Goal: Use online tool/utility: Utilize a website feature to perform a specific function

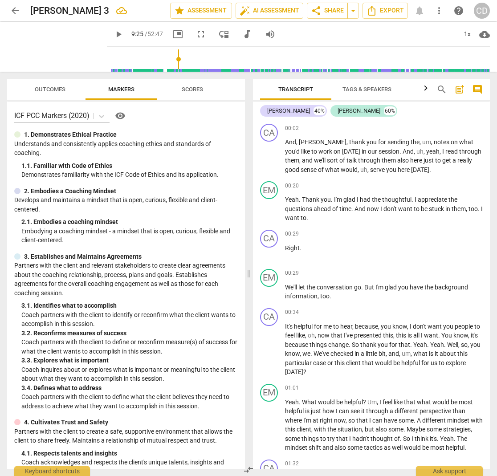
scroll to position [1399, 0]
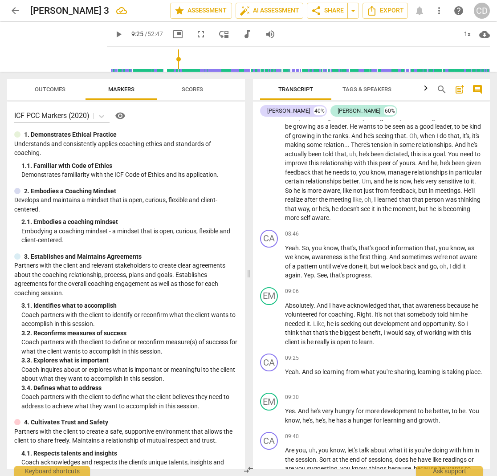
click at [113, 34] on span "play_arrow" at bounding box center [118, 34] width 11 height 11
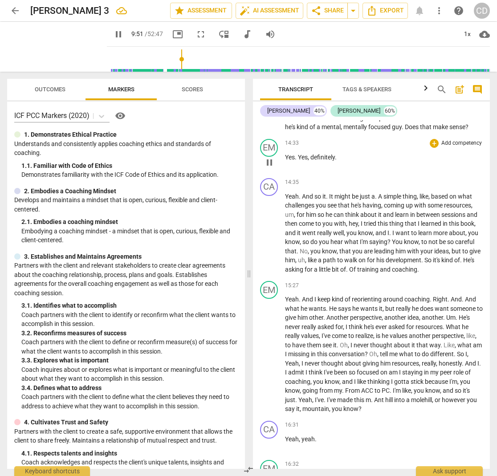
scroll to position [2474, 0]
click at [303, 147] on div "14:33 + Add competency keyboard_arrow_right Yes . Yes , definitely ." at bounding box center [384, 154] width 198 height 32
click at [303, 152] on p "Yes . Yes , definitely ." at bounding box center [384, 156] width 198 height 9
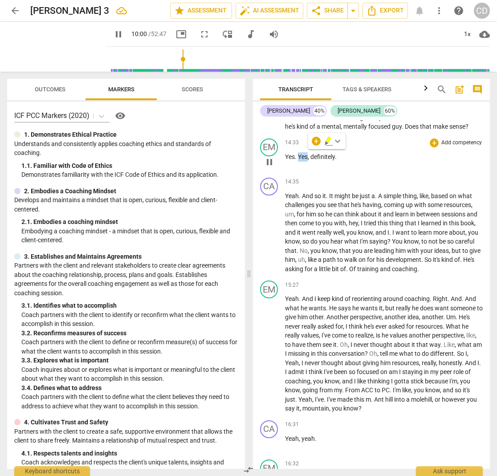
click at [305, 154] on span "Yes" at bounding box center [303, 156] width 10 height 7
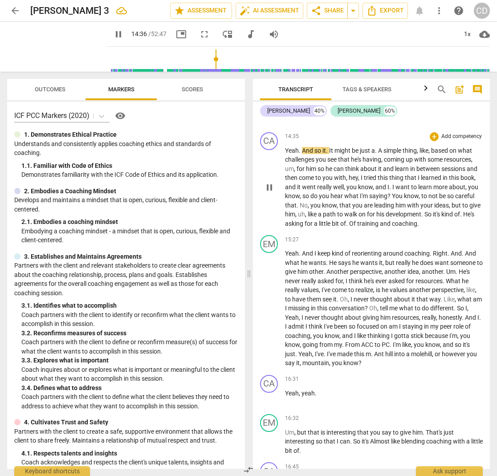
scroll to position [2522, 0]
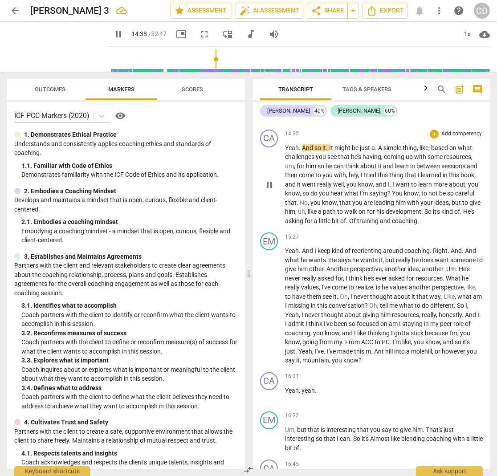
click at [382, 145] on span "A" at bounding box center [380, 147] width 5 height 7
type input "880"
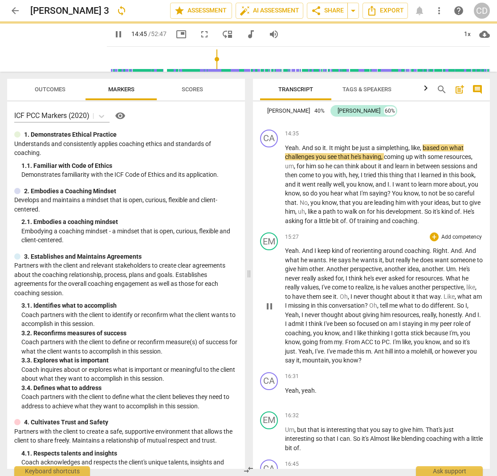
type input "885"
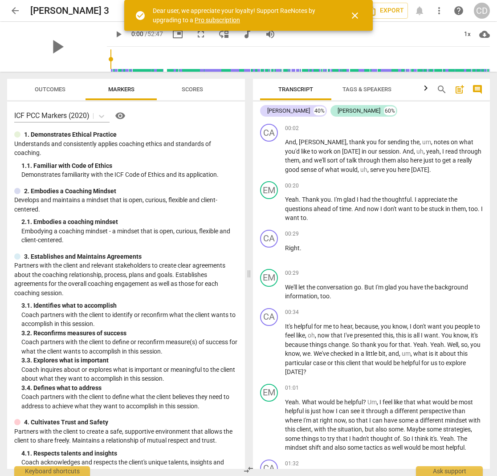
click at [182, 59] on input "range" at bounding box center [299, 59] width 379 height 28
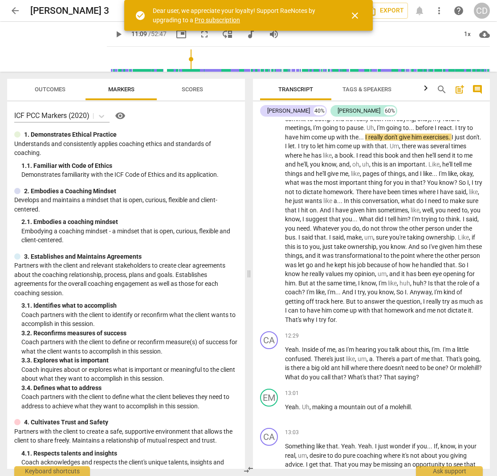
click at [113, 37] on span "play_arrow" at bounding box center [118, 34] width 11 height 11
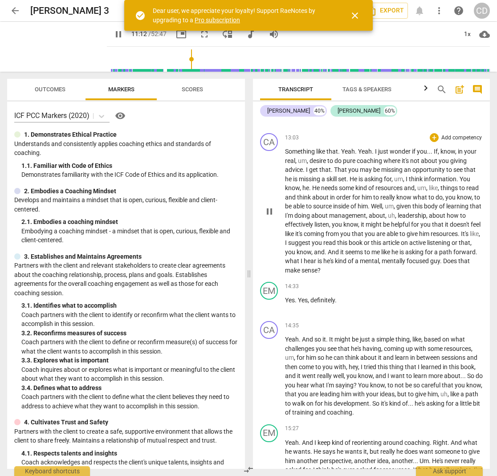
scroll to position [2268, 0]
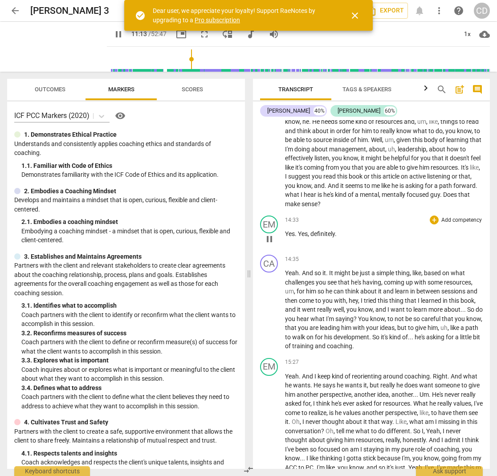
click at [322, 230] on span "definitely" at bounding box center [322, 233] width 24 height 7
click at [357, 13] on span "close" at bounding box center [355, 15] width 11 height 11
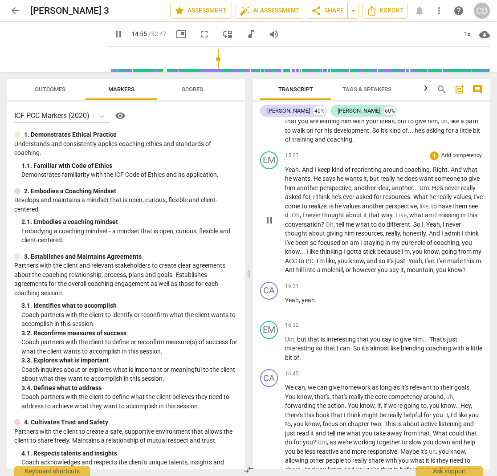
scroll to position [2483, 0]
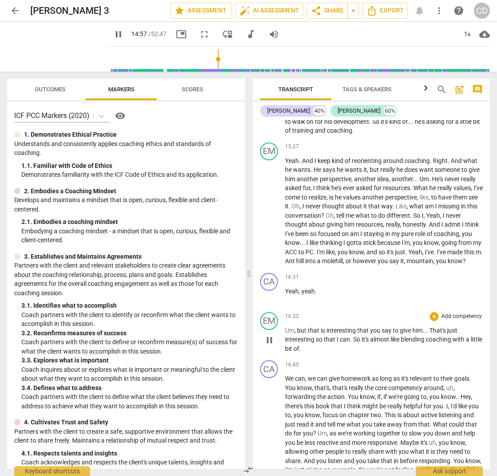
click at [329, 327] on span "interesting" at bounding box center [341, 330] width 31 height 7
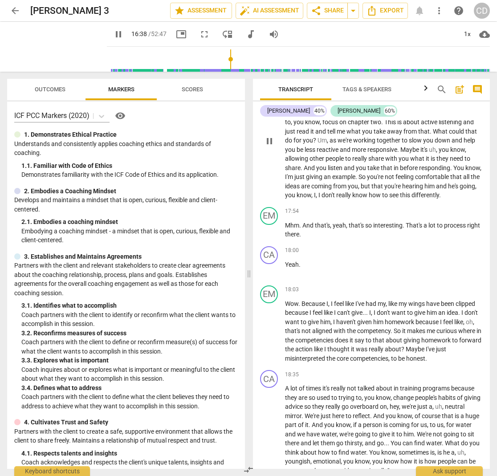
scroll to position [2777, 0]
click at [322, 221] on span "that's" at bounding box center [322, 224] width 15 height 7
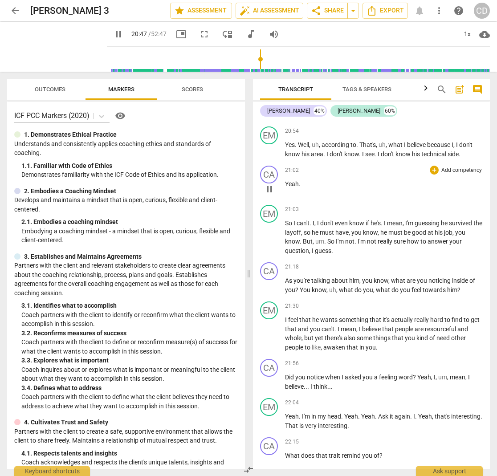
scroll to position [3361, 0]
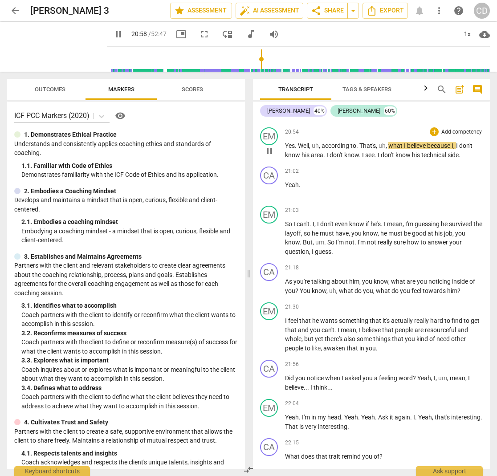
click at [358, 142] on span "." at bounding box center [357, 145] width 3 height 7
type input "1260"
click at [370, 151] on span "see" at bounding box center [369, 154] width 9 height 7
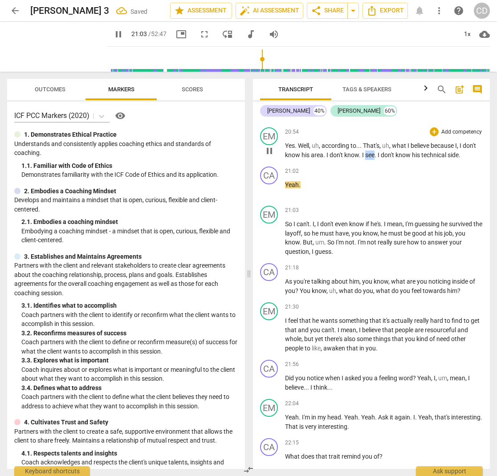
click at [370, 151] on span "see" at bounding box center [369, 154] width 9 height 7
click at [375, 151] on span "." at bounding box center [375, 154] width 3 height 7
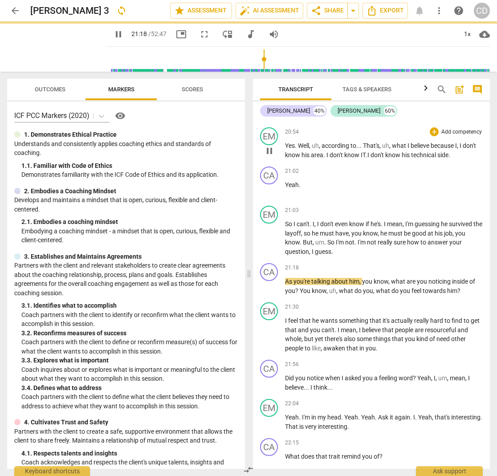
click at [315, 142] on span "uh" at bounding box center [315, 145] width 7 height 7
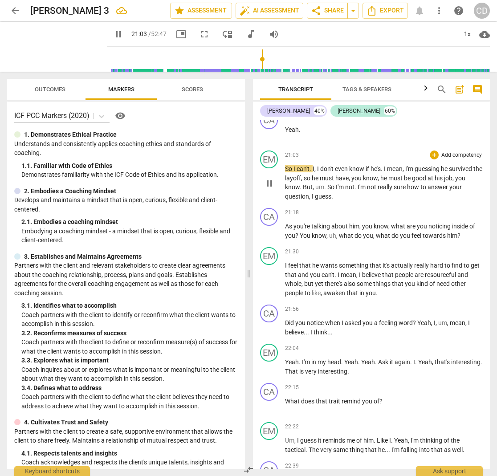
scroll to position [3417, 0]
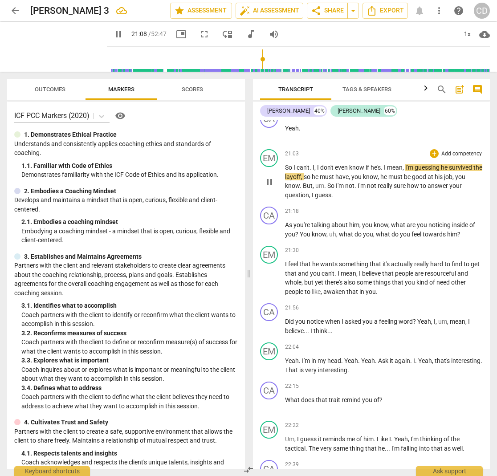
click at [384, 164] on span "." at bounding box center [382, 167] width 3 height 7
type input "1270"
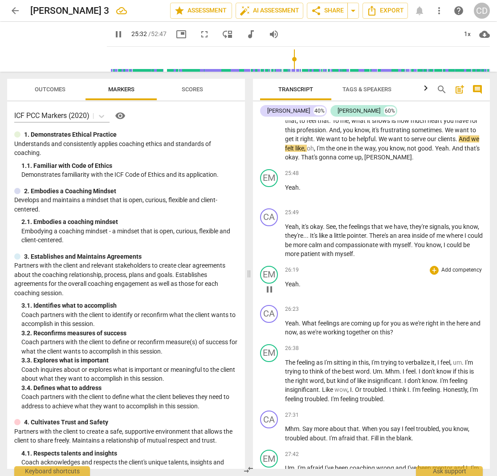
scroll to position [4494, 0]
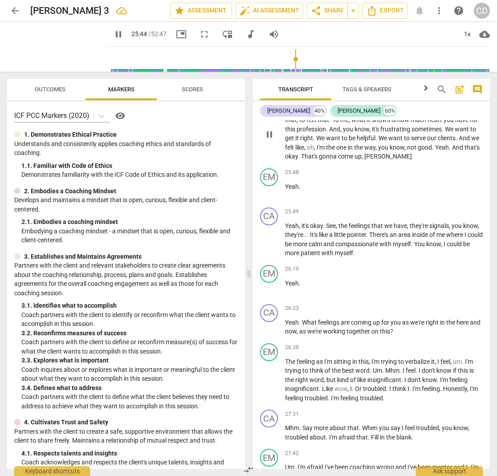
click at [435, 144] on span "." at bounding box center [433, 147] width 3 height 7
type input "1545"
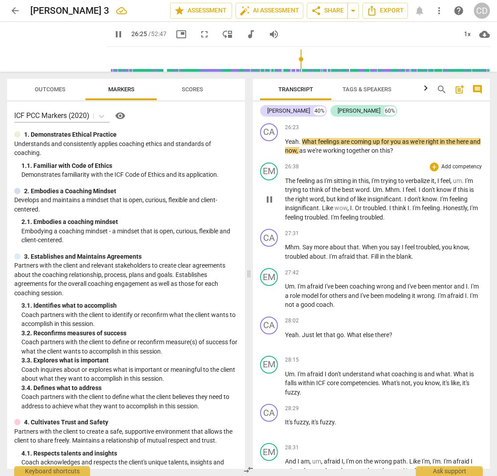
scroll to position [4675, 0]
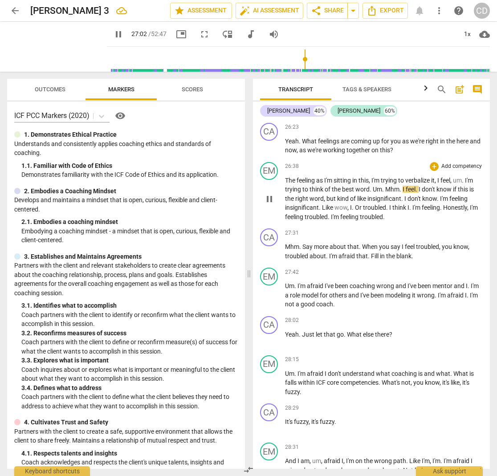
click at [417, 186] on span "." at bounding box center [416, 189] width 3 height 7
type input "1624"
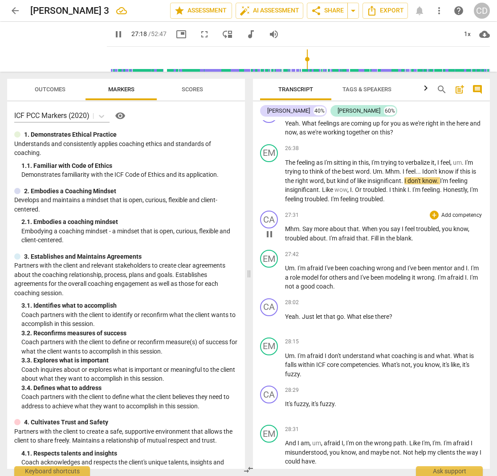
scroll to position [4696, 0]
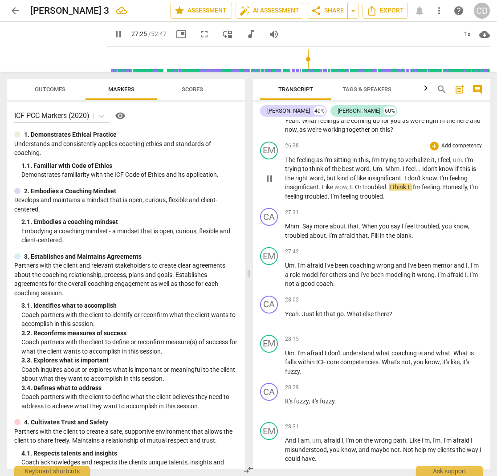
click at [354, 183] on span "." at bounding box center [353, 186] width 3 height 7
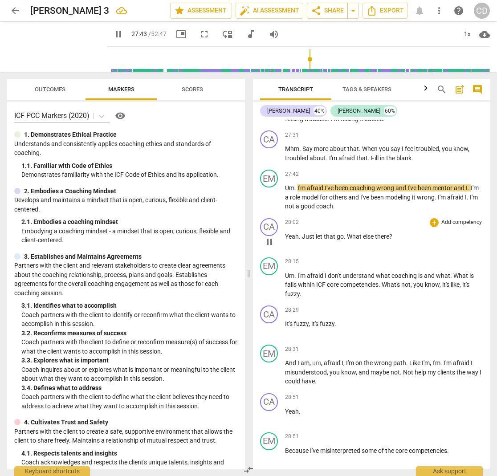
scroll to position [4781, 0]
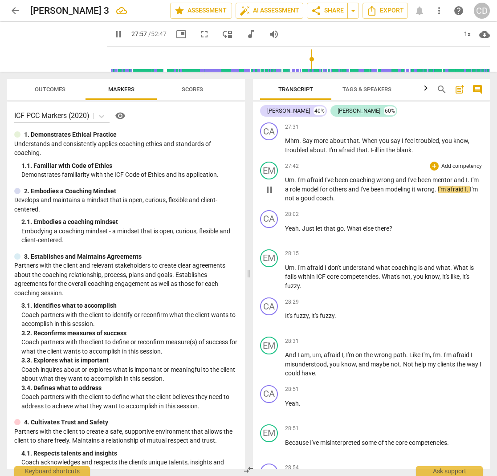
click at [467, 189] on span "." at bounding box center [468, 189] width 3 height 7
type input "1681"
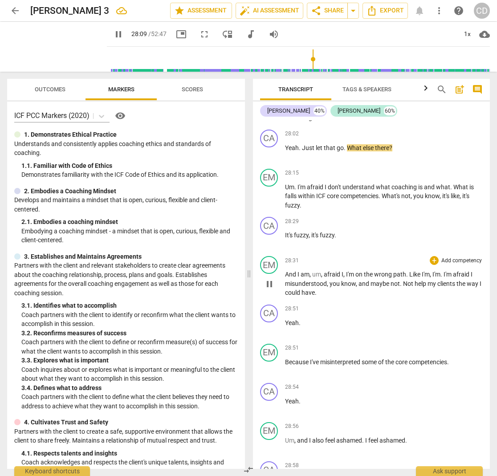
scroll to position [4862, 0]
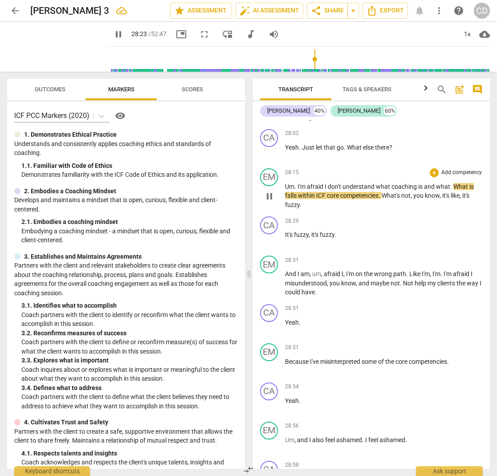
click at [452, 183] on span "." at bounding box center [451, 186] width 3 height 7
click at [456, 183] on span "What" at bounding box center [461, 186] width 16 height 7
type input "1705"
click at [312, 183] on span "afraid" at bounding box center [316, 186] width 18 height 7
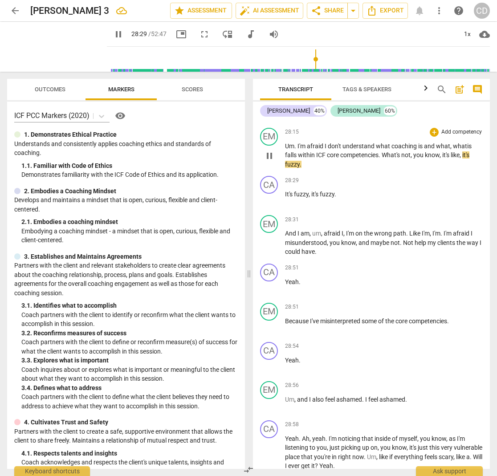
scroll to position [4903, 0]
click at [311, 190] on span "," at bounding box center [310, 193] width 3 height 7
drag, startPoint x: 346, startPoint y: 182, endPoint x: 312, endPoint y: 183, distance: 34.8
click at [312, 189] on p "It's fuzzy , it's fuzzy ." at bounding box center [384, 193] width 198 height 9
copy p "it's fuzzy ."
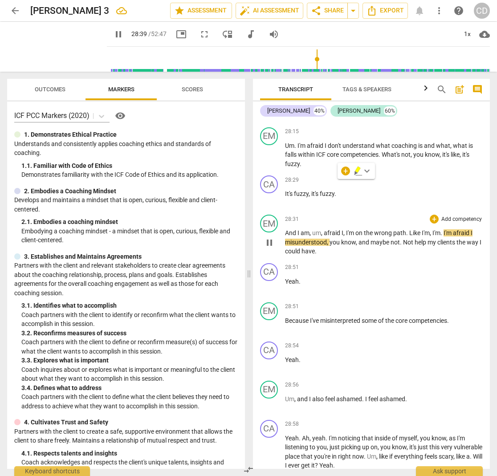
click at [286, 229] on span "And" at bounding box center [291, 232] width 12 height 7
type input "1720"
paste p
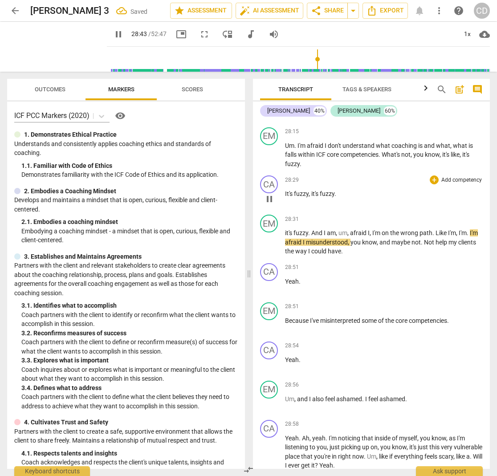
click at [342, 189] on p "It's fuzzy , it's fuzzy ." at bounding box center [384, 193] width 198 height 9
type input "1724"
click at [296, 190] on span "fuzzy." at bounding box center [302, 193] width 16 height 7
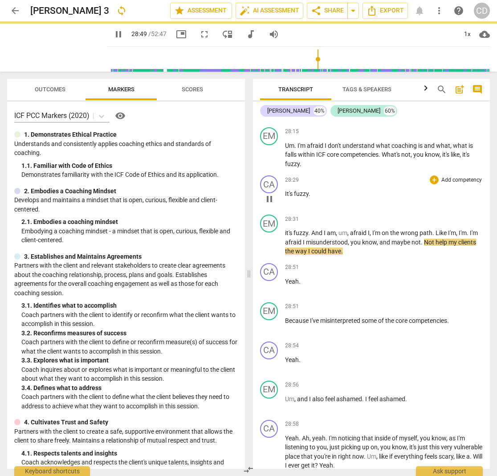
click at [296, 190] on span "fuzzy." at bounding box center [302, 193] width 16 height 7
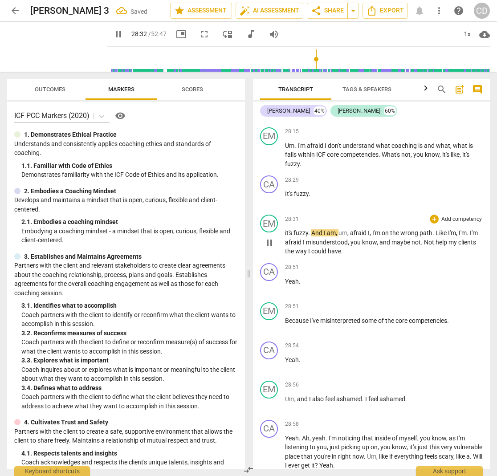
click at [286, 229] on span "it's" at bounding box center [289, 232] width 8 height 7
type input "1713"
click at [369, 264] on div "28:51 + Add competency keyboard_arrow_right Yeah ." at bounding box center [384, 279] width 198 height 32
click at [435, 239] on span "Not" at bounding box center [430, 242] width 12 height 7
type input "1731"
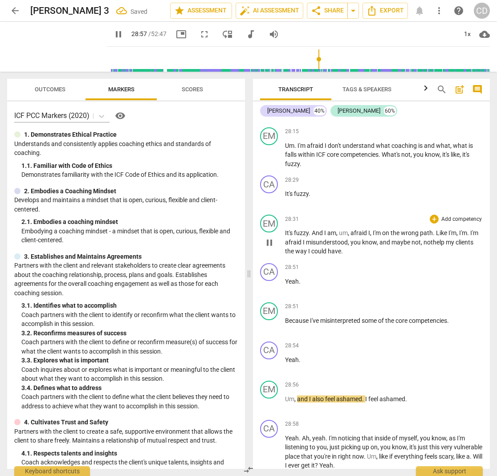
click at [298, 229] on span "fuzzy" at bounding box center [301, 232] width 15 height 7
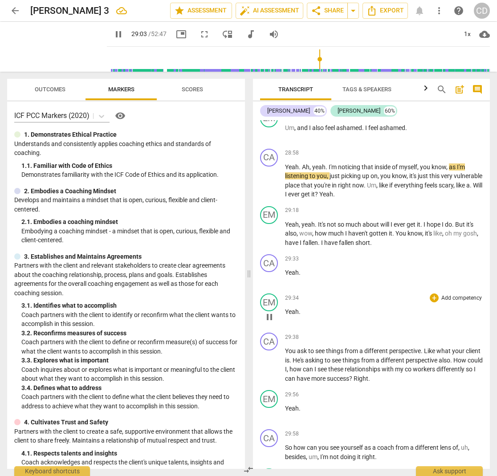
scroll to position [5177, 0]
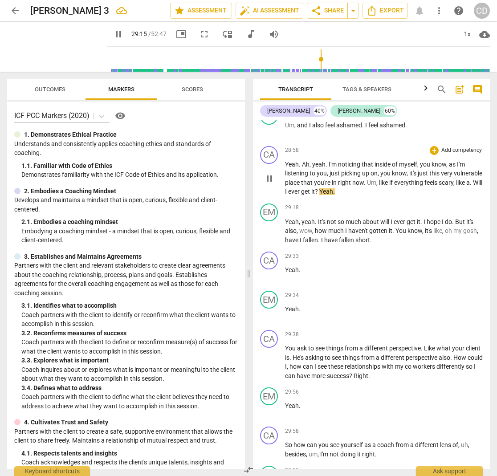
click at [473, 179] on span "Will" at bounding box center [477, 182] width 9 height 7
type input "1757"
click at [295, 218] on span "Yeah" at bounding box center [292, 221] width 14 height 7
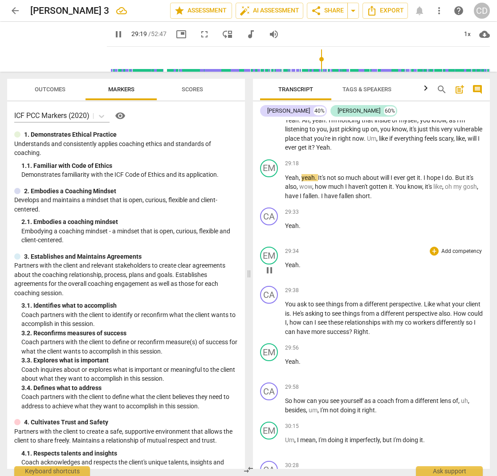
scroll to position [5224, 0]
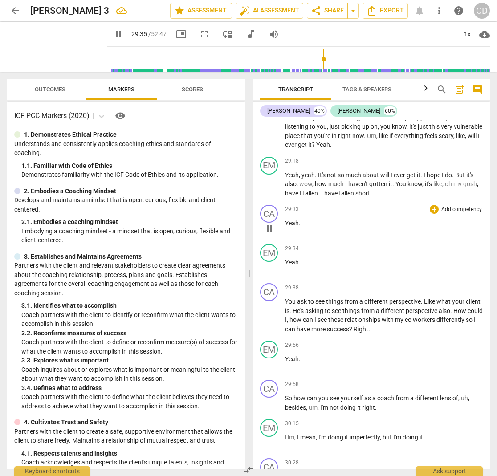
click at [299, 220] on span "." at bounding box center [300, 223] width 2 height 7
type input "1777"
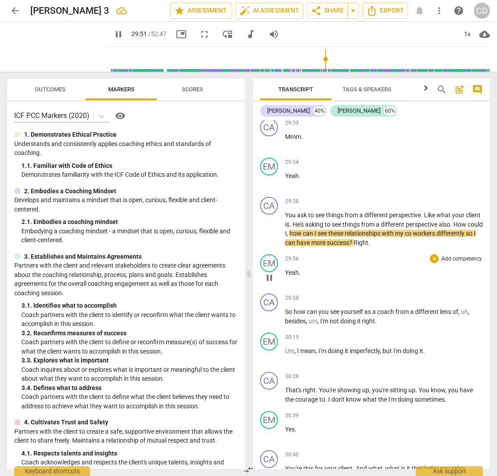
scroll to position [5323, 0]
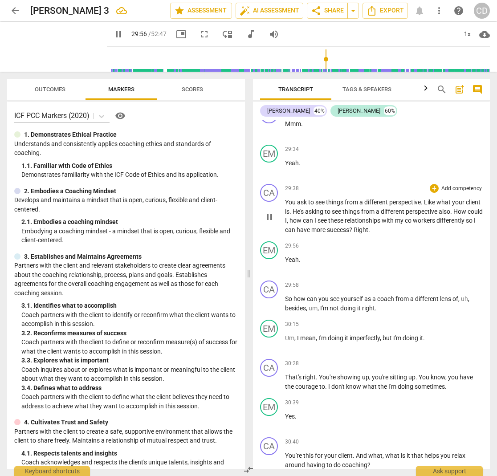
click at [412, 217] on p "You ask to see things from a different perspective . Like what your client is .…" at bounding box center [384, 216] width 198 height 37
type input "1797"
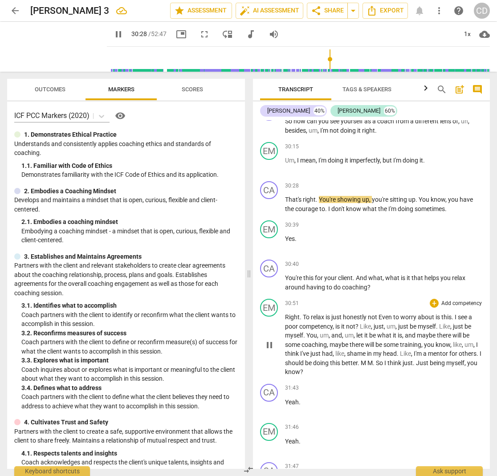
scroll to position [5510, 0]
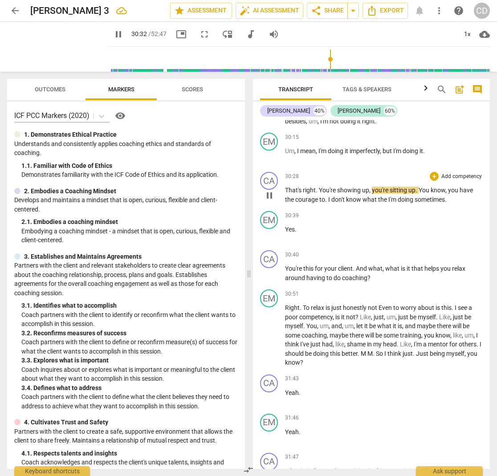
click at [393, 187] on span "sitting" at bounding box center [399, 190] width 19 height 7
click at [396, 187] on span "sitting" at bounding box center [399, 190] width 19 height 7
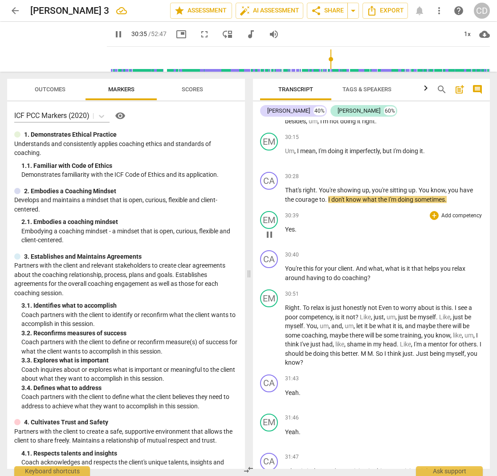
type input "1836"
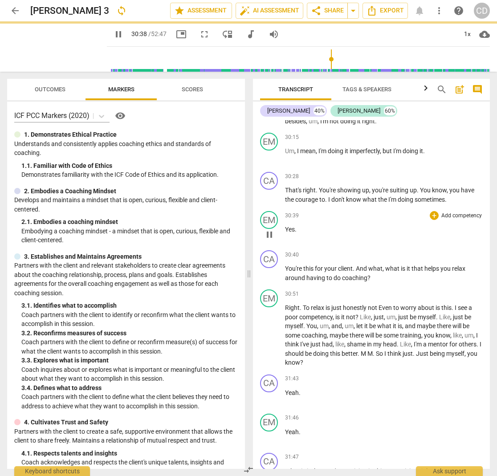
click at [407, 220] on div "30:39 + Add competency keyboard_arrow_right Yes ." at bounding box center [384, 227] width 198 height 32
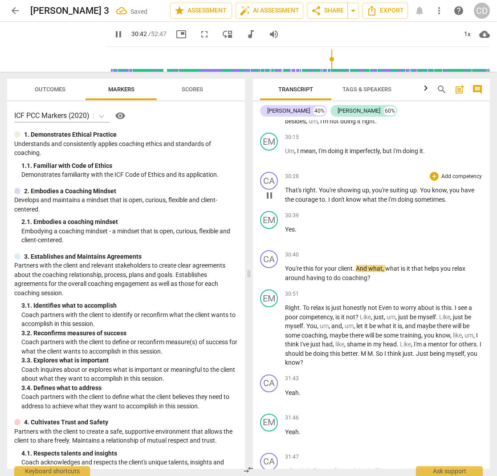
click at [289, 187] on span "That's" at bounding box center [294, 190] width 18 height 7
click at [385, 196] on span "the" at bounding box center [383, 199] width 10 height 7
type input "1839"
click at [457, 196] on span "sometimes" at bounding box center [443, 199] width 30 height 7
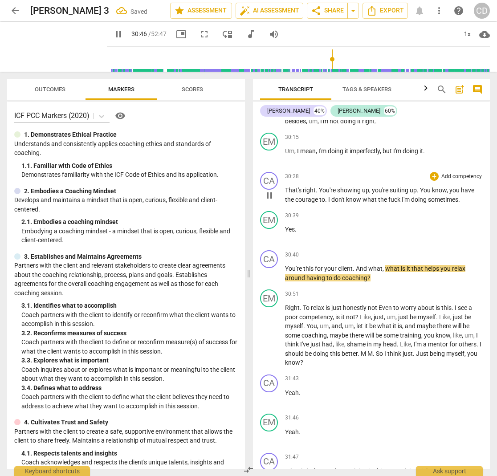
click at [459, 196] on span "." at bounding box center [459, 199] width 2 height 7
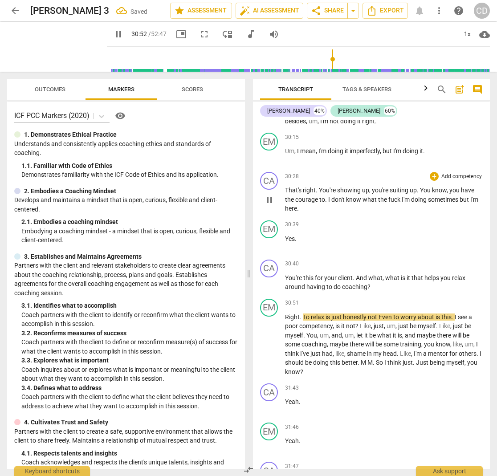
click at [309, 187] on span "right" at bounding box center [309, 190] width 13 height 7
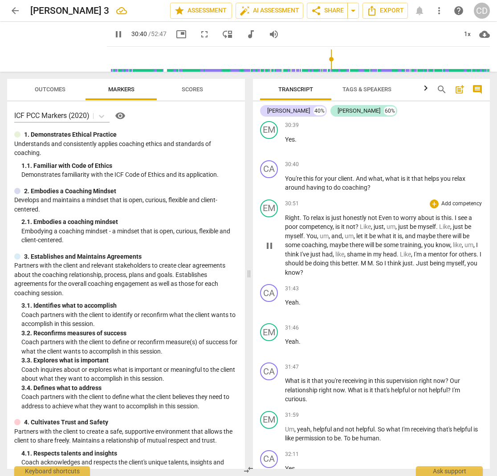
scroll to position [5612, 0]
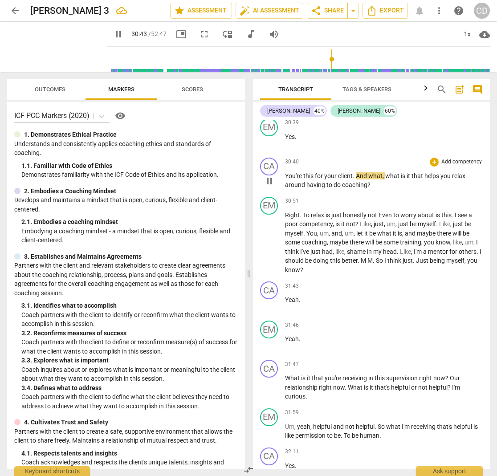
click at [313, 172] on span "this" at bounding box center [309, 175] width 12 height 7
type input "1844"
click at [367, 181] on span "?" at bounding box center [368, 184] width 3 height 7
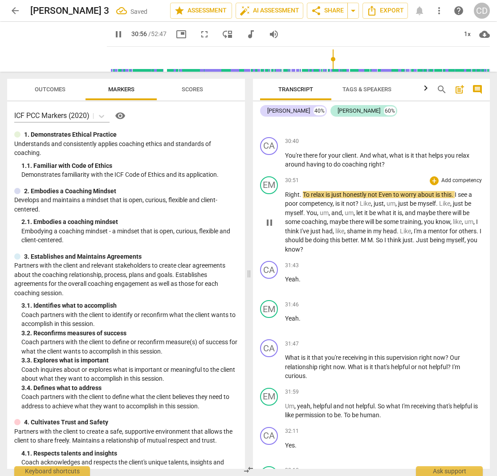
scroll to position [5635, 0]
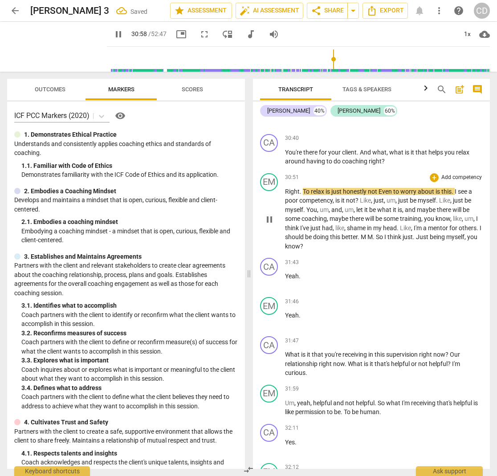
click at [301, 188] on span "." at bounding box center [301, 191] width 3 height 7
type input "1861"
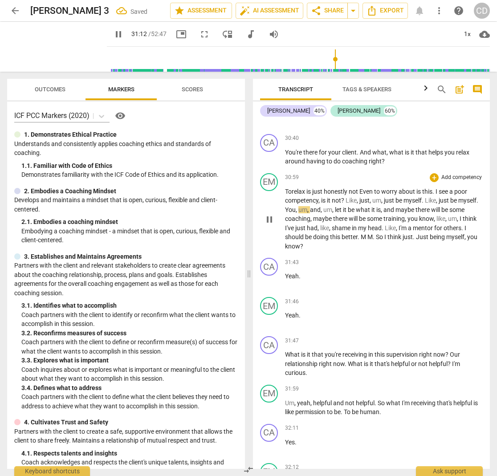
click at [303, 188] on span "relax" at bounding box center [299, 191] width 15 height 7
click at [472, 187] on p "To relax is just honestly not Even to worry about is this . I see a poor compet…" at bounding box center [384, 219] width 198 height 64
click at [300, 188] on span "relax" at bounding box center [299, 191] width 15 height 7
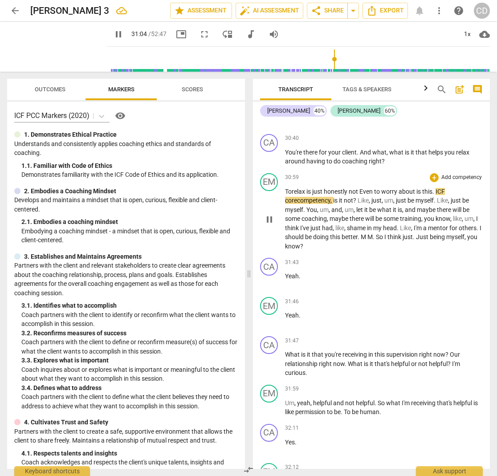
click at [366, 188] on span "Even" at bounding box center [366, 191] width 15 height 7
click at [301, 188] on span "relax" at bounding box center [299, 191] width 15 height 7
click at [434, 188] on span "." at bounding box center [432, 191] width 3 height 7
click at [329, 187] on p "To relax is just honestly not e ven to worry about is this iCF core competency …" at bounding box center [384, 219] width 198 height 64
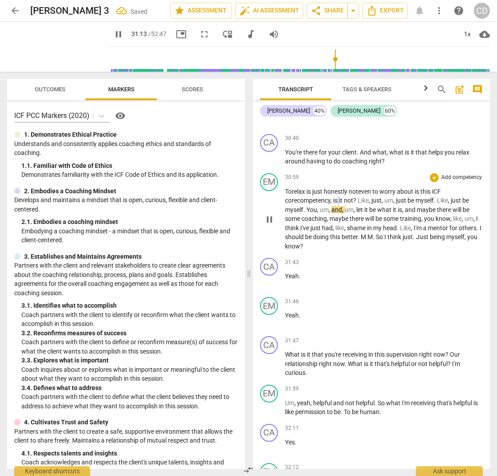
click at [329, 187] on p "To relax is just honestly not e ven to worry about is this iCF core competency …" at bounding box center [384, 219] width 198 height 64
click at [378, 216] on p "To relax is just honestly not e ven to worry about is this iCF core competency …" at bounding box center [384, 219] width 198 height 64
click at [337, 188] on span "honestly" at bounding box center [336, 191] width 25 height 7
click at [317, 199] on p "To relax is just honestly not e ven to worry about is this iCF core competency …" at bounding box center [384, 219] width 198 height 64
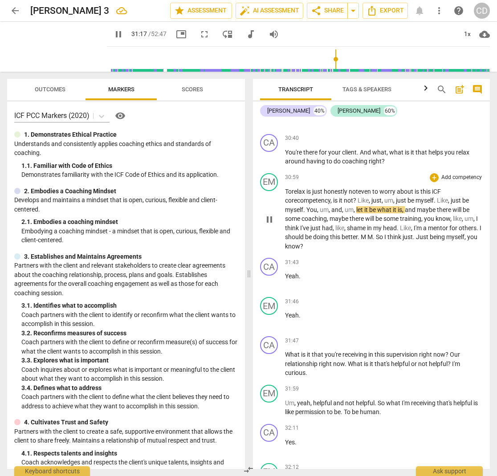
click at [317, 199] on p "To relax is just honestly not e ven to worry about is this iCF core competency …" at bounding box center [384, 219] width 198 height 64
click at [316, 206] on span "You" at bounding box center [311, 209] width 11 height 7
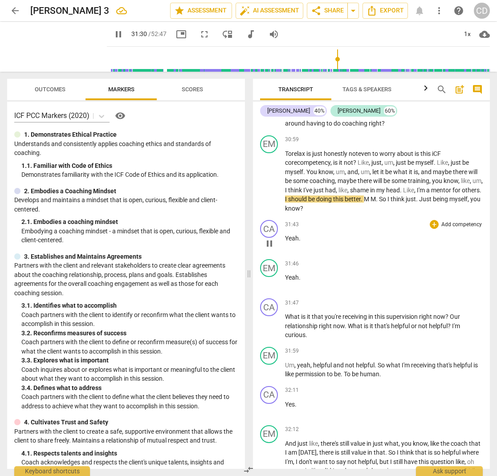
scroll to position [5674, 0]
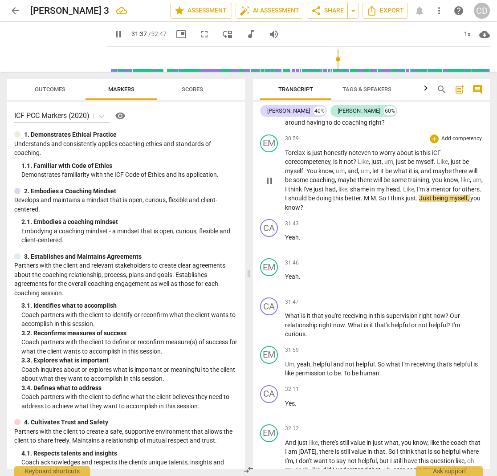
click at [387, 195] on span "So" at bounding box center [383, 198] width 8 height 7
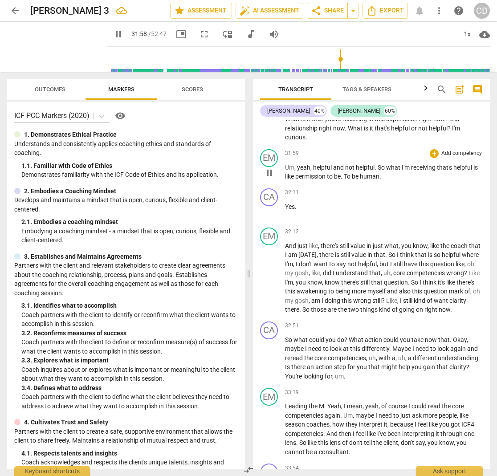
scroll to position [5873, 0]
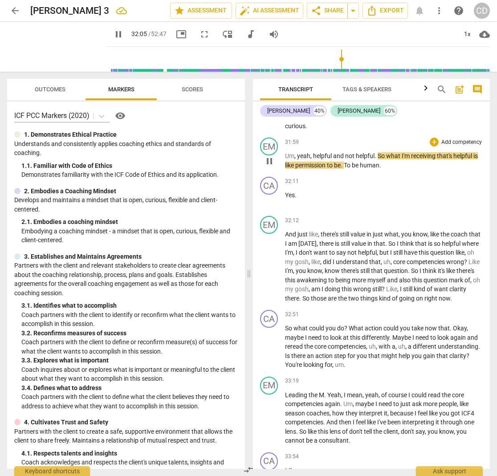
click at [352, 162] on span "To" at bounding box center [348, 165] width 8 height 7
type input "1927"
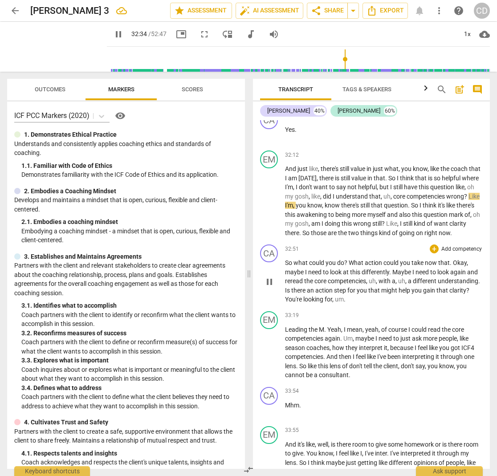
scroll to position [5937, 0]
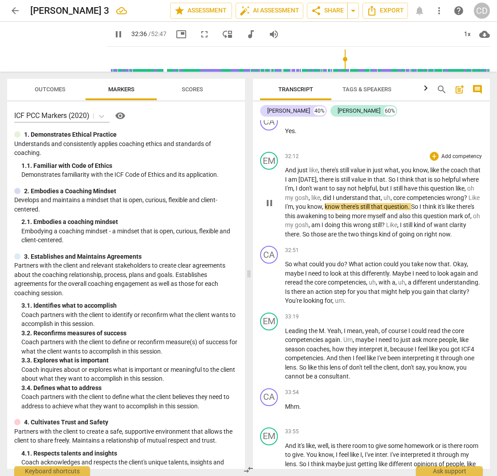
click at [383, 194] on span "," at bounding box center [382, 197] width 3 height 7
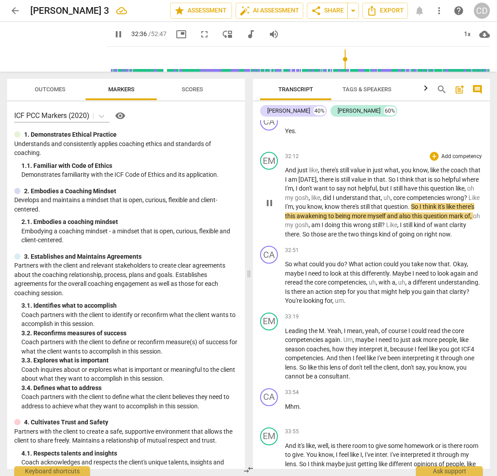
type input "1957"
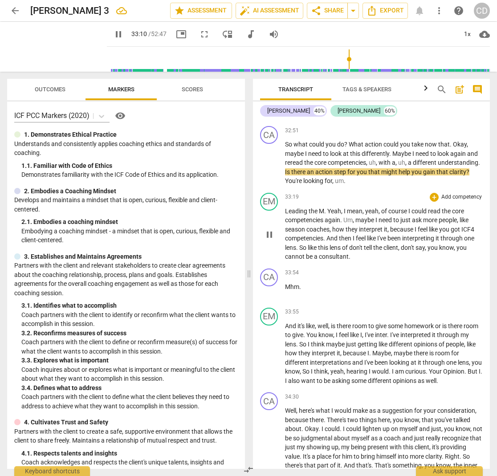
scroll to position [6060, 0]
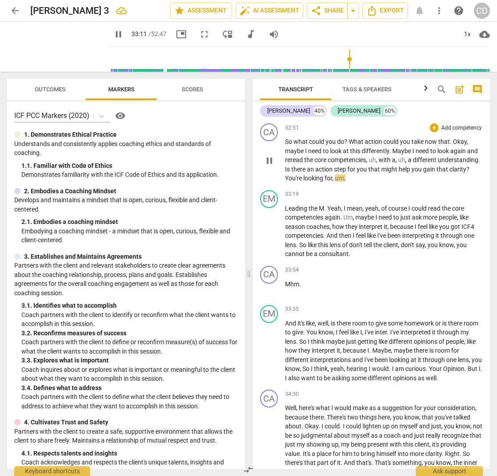
click at [303, 175] on span "You're" at bounding box center [294, 178] width 18 height 7
type input "1993"
click at [377, 177] on p "So what could you do ? What action could you take now that . Okay , maybe I nee…" at bounding box center [384, 160] width 198 height 46
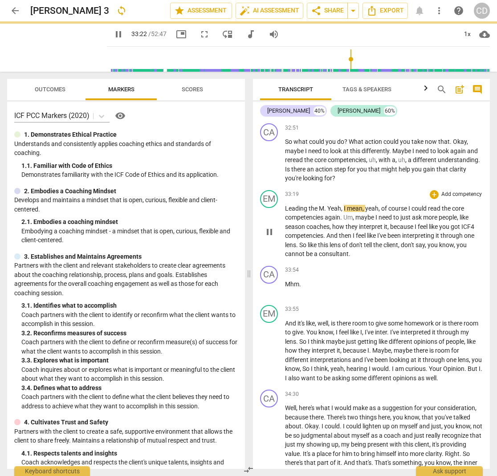
click at [287, 205] on span "Leading" at bounding box center [297, 208] width 24 height 7
type input "2004"
click at [324, 208] on span "M" at bounding box center [321, 208] width 5 height 7
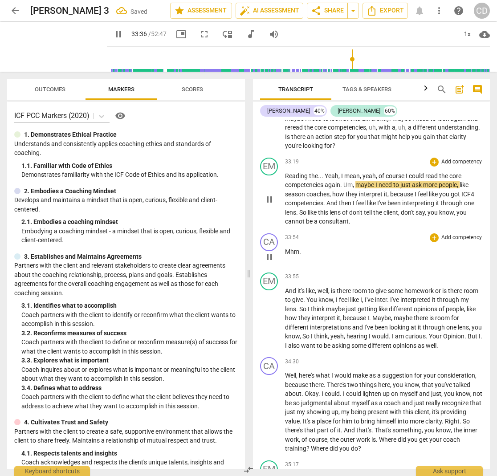
scroll to position [6093, 0]
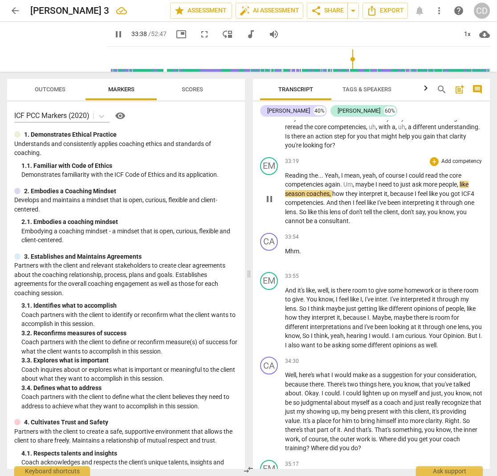
click at [305, 191] on span "season" at bounding box center [295, 193] width 21 height 7
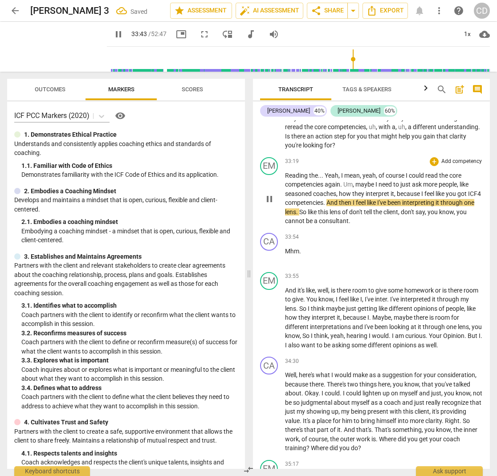
click at [468, 197] on span "ICF4" at bounding box center [474, 193] width 13 height 7
click at [322, 190] on span "coaches" at bounding box center [324, 193] width 23 height 7
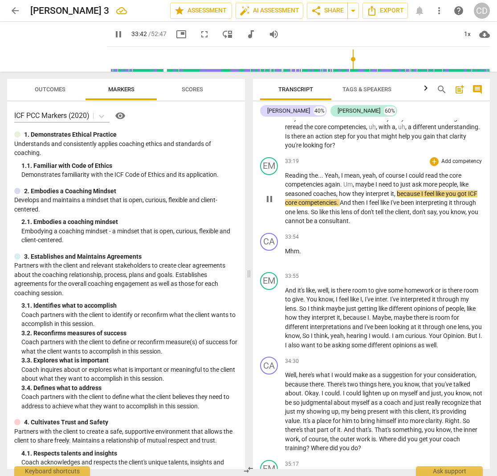
click at [400, 192] on span "because" at bounding box center [409, 193] width 24 height 7
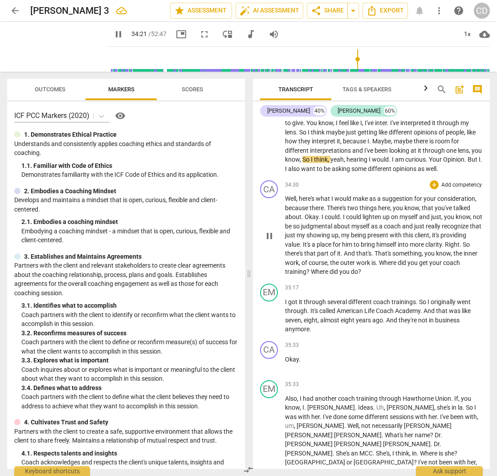
scroll to position [6271, 0]
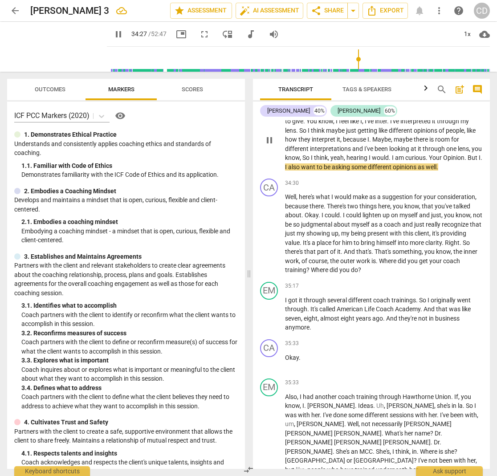
click at [443, 154] on span "Your" at bounding box center [436, 157] width 14 height 7
type input "2069"
click at [300, 154] on span "know" at bounding box center [292, 157] width 15 height 7
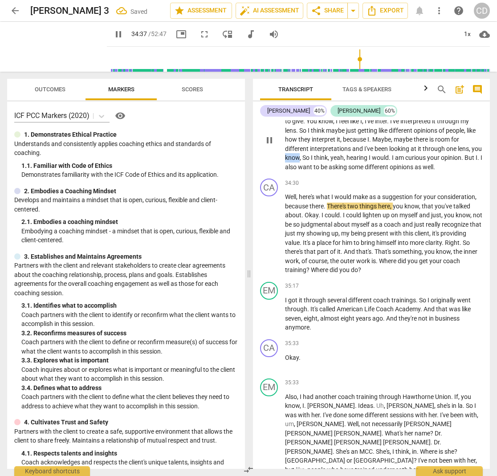
click at [300, 154] on span "know" at bounding box center [292, 157] width 15 height 7
click at [392, 154] on span "." at bounding box center [390, 157] width 3 height 7
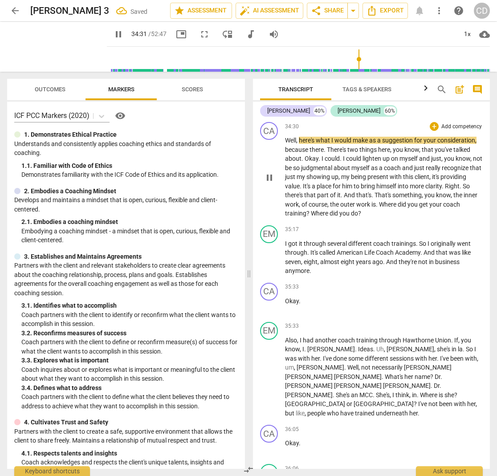
scroll to position [6318, 0]
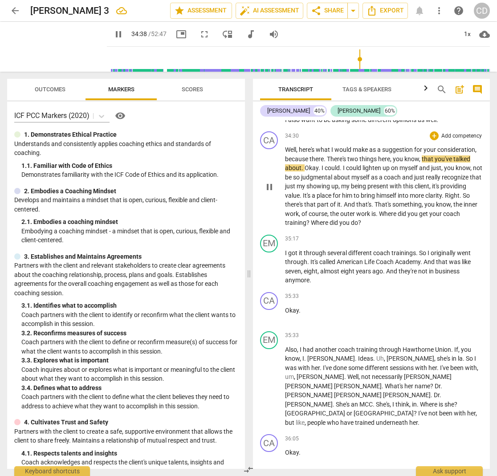
click at [330, 155] on span "There's" at bounding box center [337, 158] width 20 height 7
type input "2080"
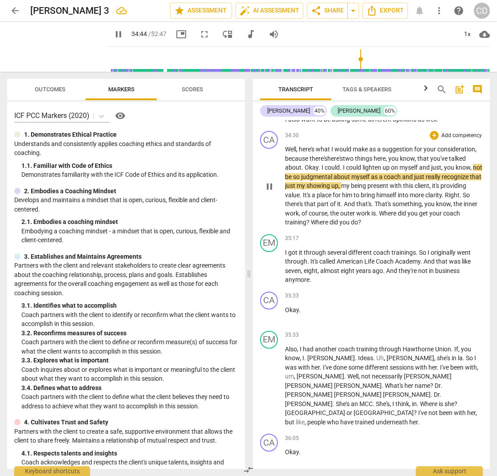
click at [348, 155] on span "two" at bounding box center [349, 158] width 12 height 7
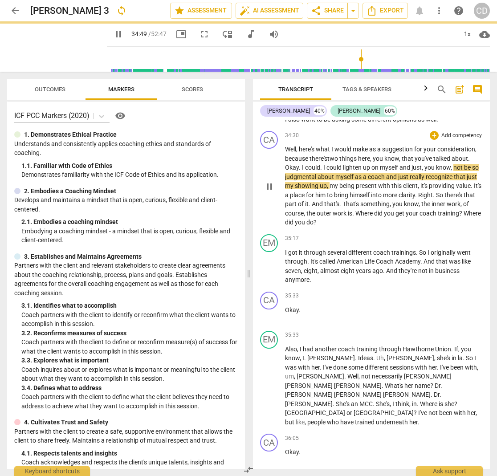
click at [309, 146] on span "here's" at bounding box center [307, 149] width 17 height 7
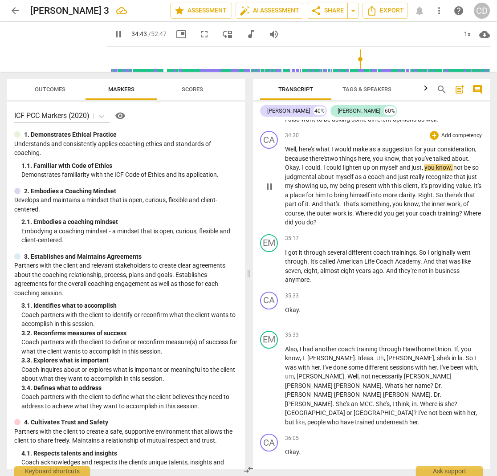
click at [322, 164] on span "." at bounding box center [321, 167] width 3 height 7
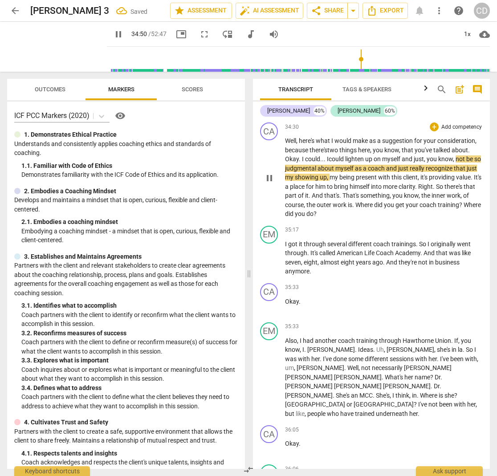
scroll to position [6330, 0]
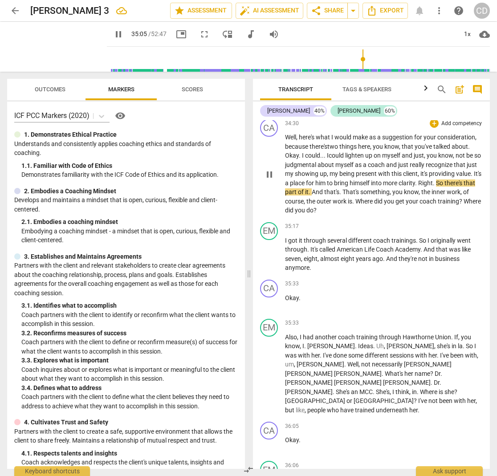
click at [436, 179] on span "." at bounding box center [434, 182] width 3 height 7
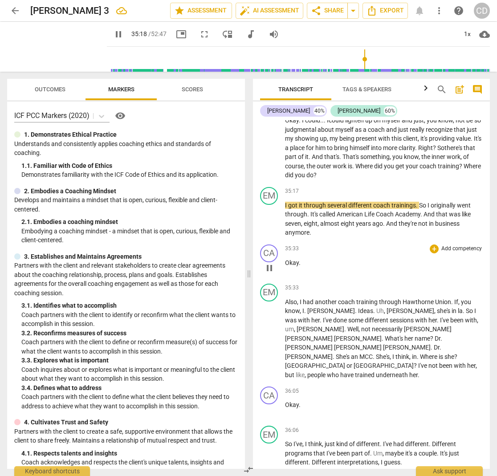
scroll to position [6367, 0]
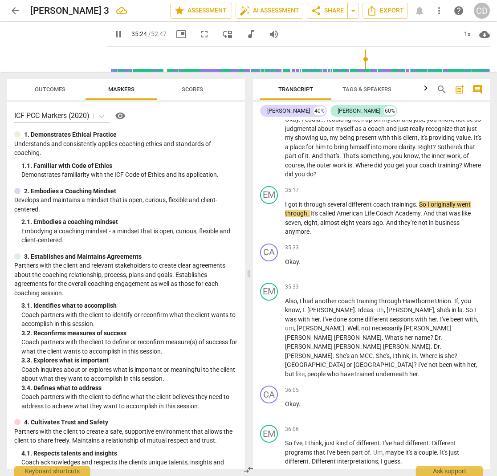
click at [113, 37] on span "pause" at bounding box center [118, 34] width 11 height 11
type input "2125"
